Goal: Task Accomplishment & Management: Manage account settings

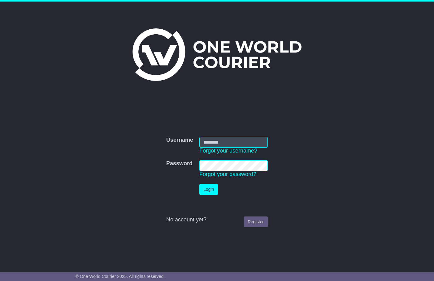
type input "**********"
click at [207, 190] on button "Login" at bounding box center [208, 189] width 19 height 11
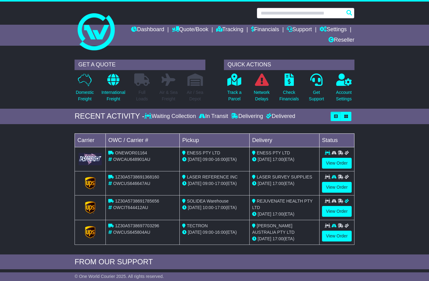
click at [302, 11] on input "text" at bounding box center [306, 13] width 98 height 11
paste input "**********"
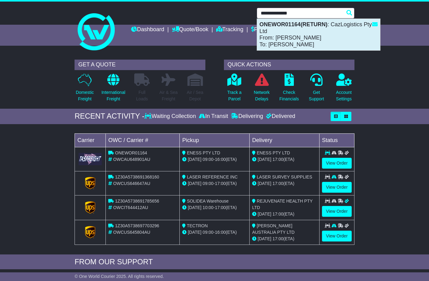
click at [293, 37] on div "ONEWOR01164(RETURN) : CazLogistics Pty Ltd From: [PERSON_NAME] To: [PERSON_NAME]" at bounding box center [318, 35] width 123 height 32
type input "**********"
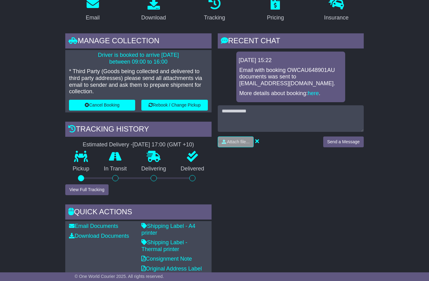
scroll to position [115, 0]
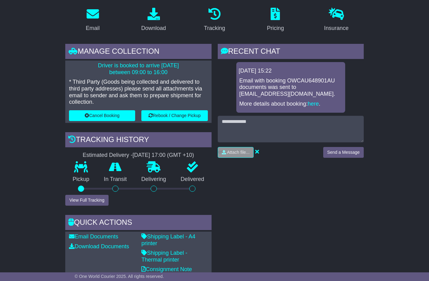
click at [331, 174] on div "RECENT CHAT Loading... No messages 19 Sep 2025 15:22 Email with booking OWCAU64…" at bounding box center [291, 171] width 152 height 254
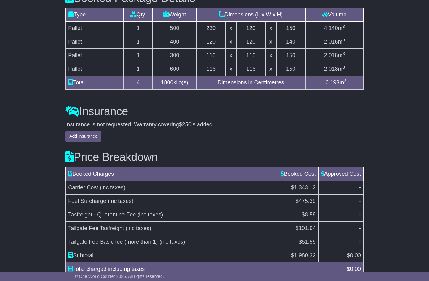
scroll to position [671, 0]
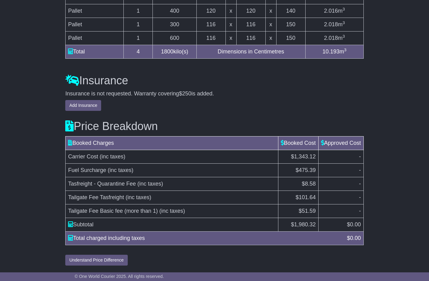
click at [216, 209] on td "Tailgate Fee Basic fee (more than 1) (inc taxes)" at bounding box center [172, 211] width 213 height 14
click at [161, 211] on span "(inc taxes)" at bounding box center [172, 211] width 26 height 6
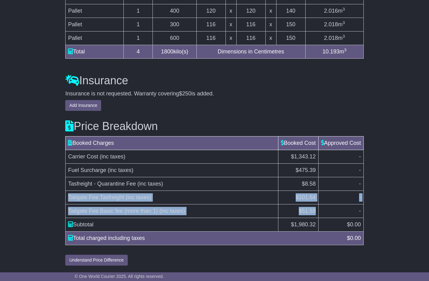
drag, startPoint x: 315, startPoint y: 211, endPoint x: 67, endPoint y: 201, distance: 247.3
click at [67, 201] on tbody "Carrier Cost (inc taxes) $1,343.12 - Fuel Surcharge (inc taxes) $475.39 - Tasfr…" at bounding box center [215, 191] width 298 height 82
click at [71, 199] on span "Tailgate Fee Tasfreight" at bounding box center [96, 198] width 56 height 6
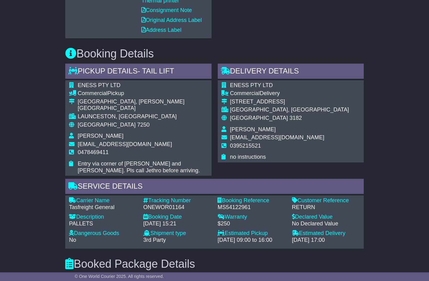
scroll to position [362, 0]
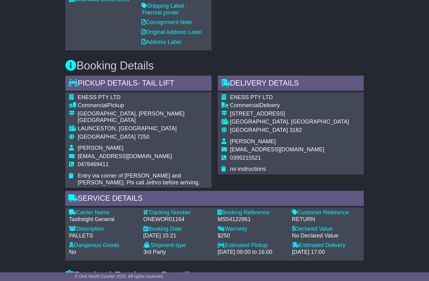
click at [169, 216] on div "ONEWOR01164" at bounding box center [177, 219] width 68 height 7
copy div "ONEWOR01164"
drag, startPoint x: 365, startPoint y: 152, endPoint x: 329, endPoint y: 163, distance: 37.6
click at [365, 152] on div "Delivery Details - Tail Lift ENESS PTY LTD Commercial Delivery 90 INKERMAN STRE…" at bounding box center [291, 132] width 152 height 112
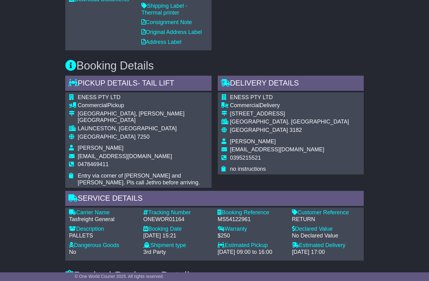
click at [231, 219] on div "Carrier Name - Tasfreight General Description - PALLETS Tracking Number - ONEWO…" at bounding box center [214, 234] width 297 height 49
click at [230, 216] on div "MS54122961" at bounding box center [251, 219] width 68 height 7
copy div "MS54122961"
click at [393, 36] on div "Email Download Tracking Pricing Insurance" at bounding box center [214, 166] width 429 height 823
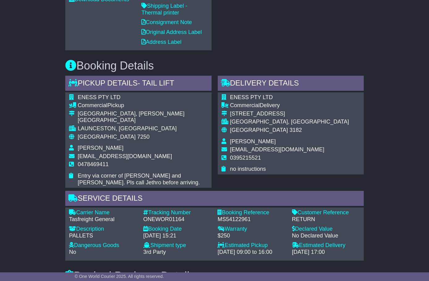
click at [163, 216] on div "ONEWOR01164" at bounding box center [177, 219] width 68 height 7
copy div "ONEWOR01164"
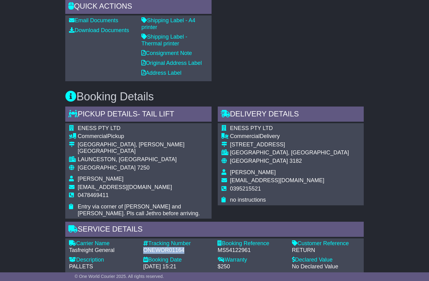
scroll to position [238, 0]
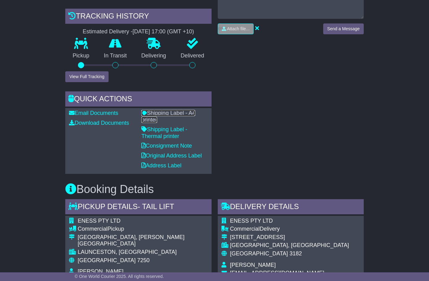
click at [153, 114] on link "Shipping Label - A4 printer" at bounding box center [168, 116] width 54 height 13
click at [165, 135] on link "Shipping Label - Thermal printer" at bounding box center [164, 132] width 46 height 13
click at [174, 147] on link "Consignment Note" at bounding box center [166, 146] width 50 height 6
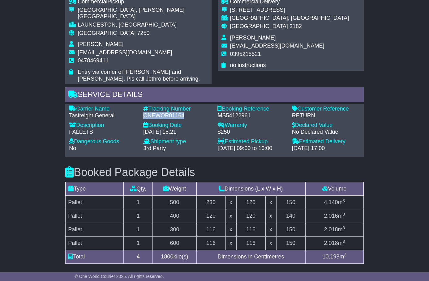
scroll to position [455, 0]
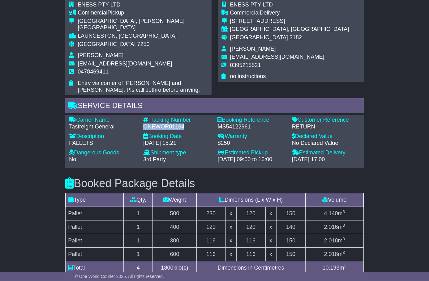
click at [162, 124] on div "ONEWOR01164" at bounding box center [177, 127] width 68 height 7
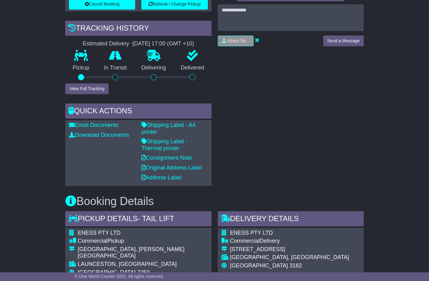
scroll to position [238, 0]
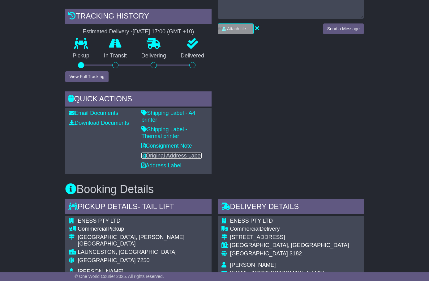
click at [157, 155] on link "Original Address Label" at bounding box center [171, 156] width 60 height 6
click at [90, 122] on link "Download Documents" at bounding box center [99, 123] width 60 height 6
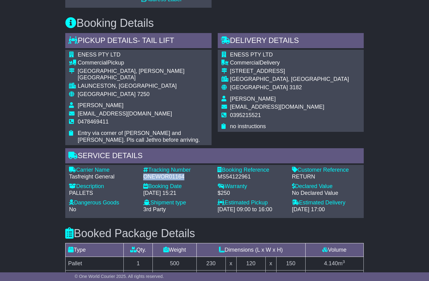
scroll to position [424, 0]
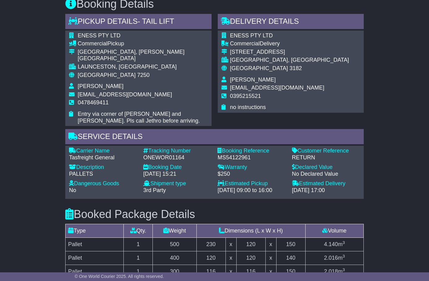
click at [239, 187] on div "23 Sep 2025 - 09:00 to 16:00" at bounding box center [251, 190] width 68 height 7
click at [148, 129] on div "Service Details" at bounding box center [214, 137] width 298 height 17
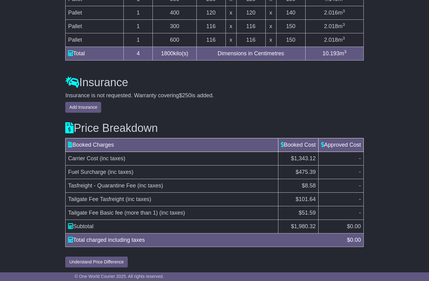
scroll to position [671, 0]
